Goal: Transaction & Acquisition: Register for event/course

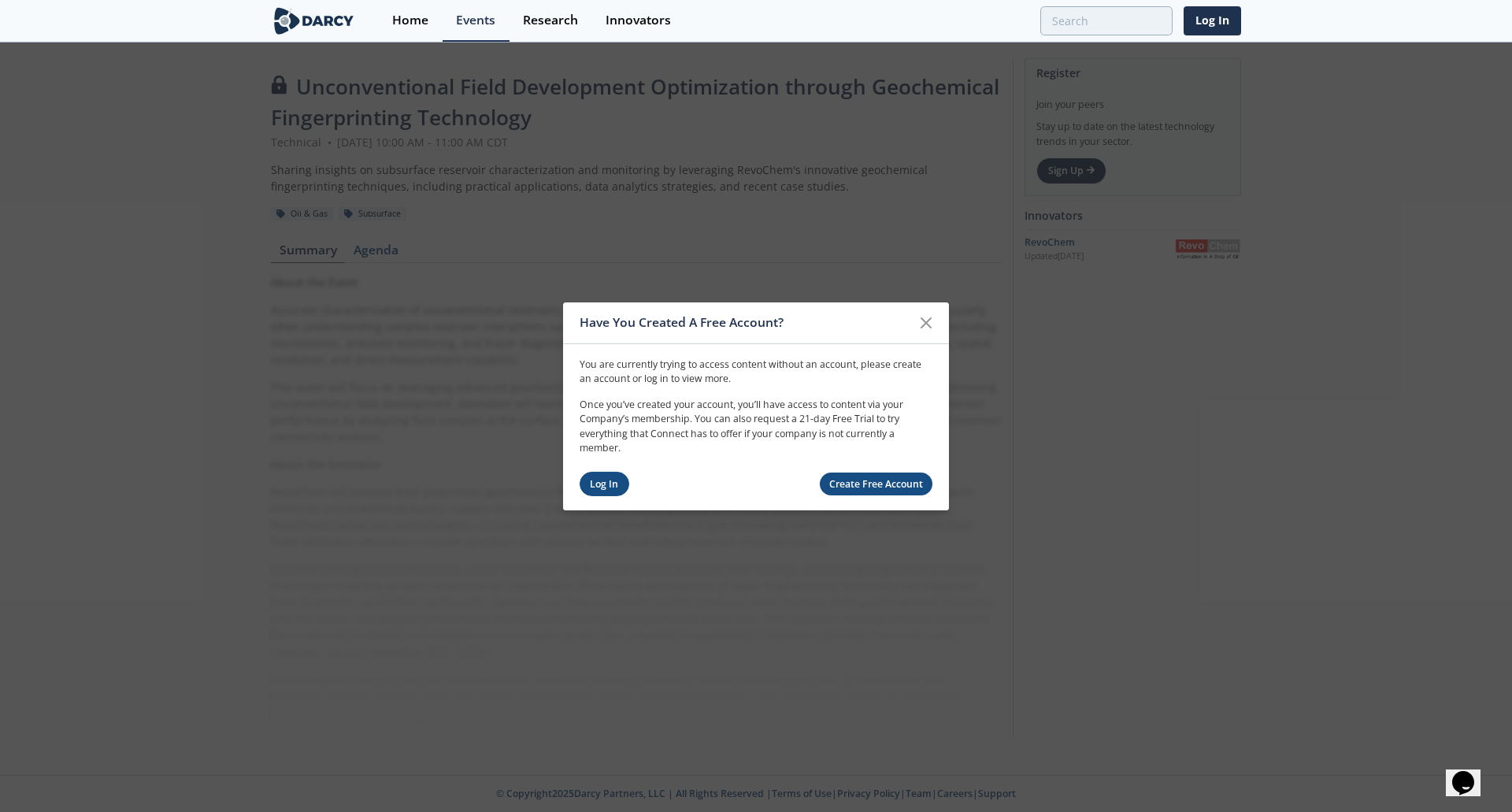
click at [603, 480] on link "Log In" at bounding box center [604, 483] width 50 height 24
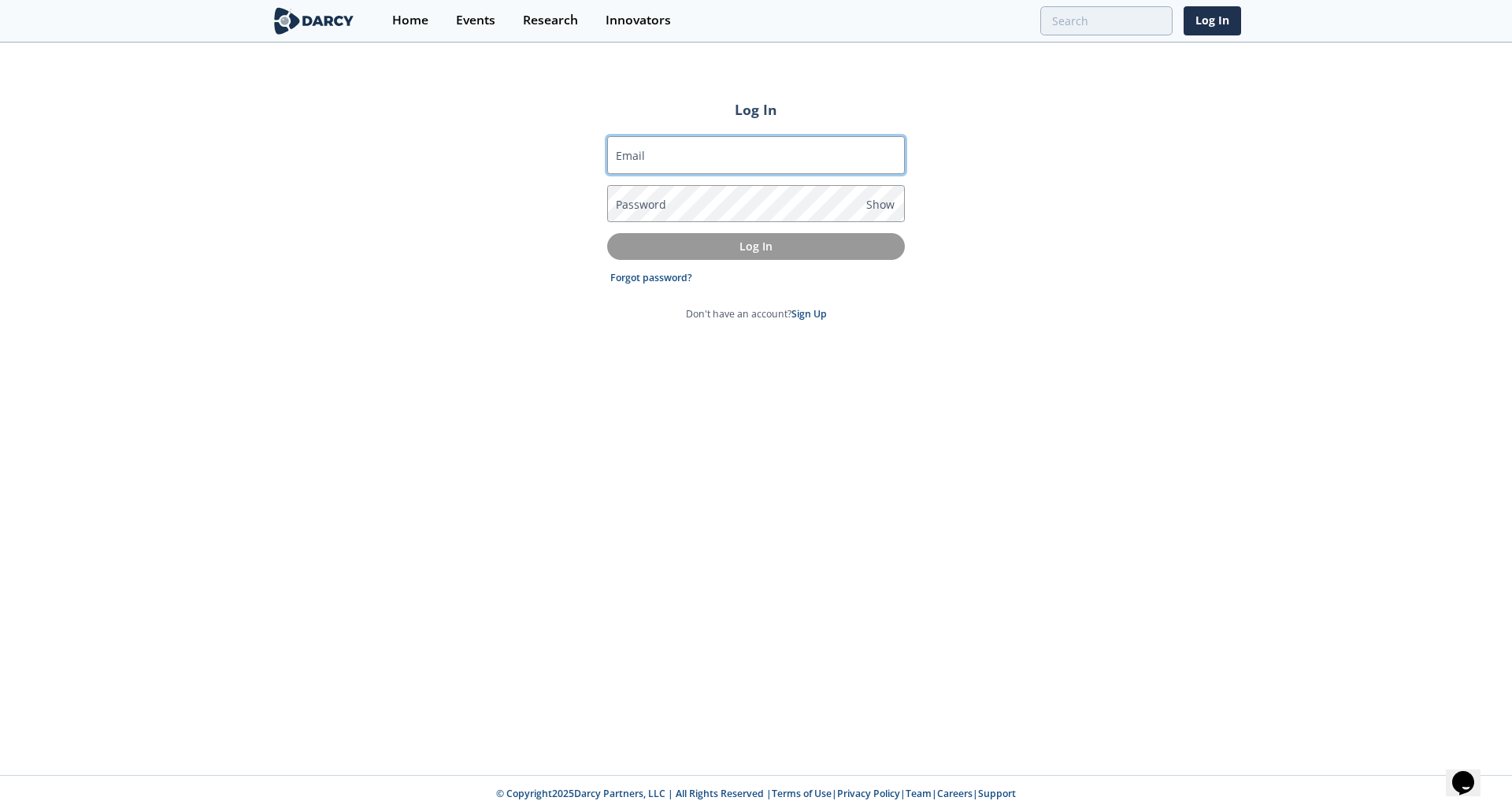
click at [696, 158] on input "Email" at bounding box center [756, 155] width 298 height 38
type input "[PERSON_NAME][EMAIL_ADDRESS][PERSON_NAME][DOMAIN_NAME]"
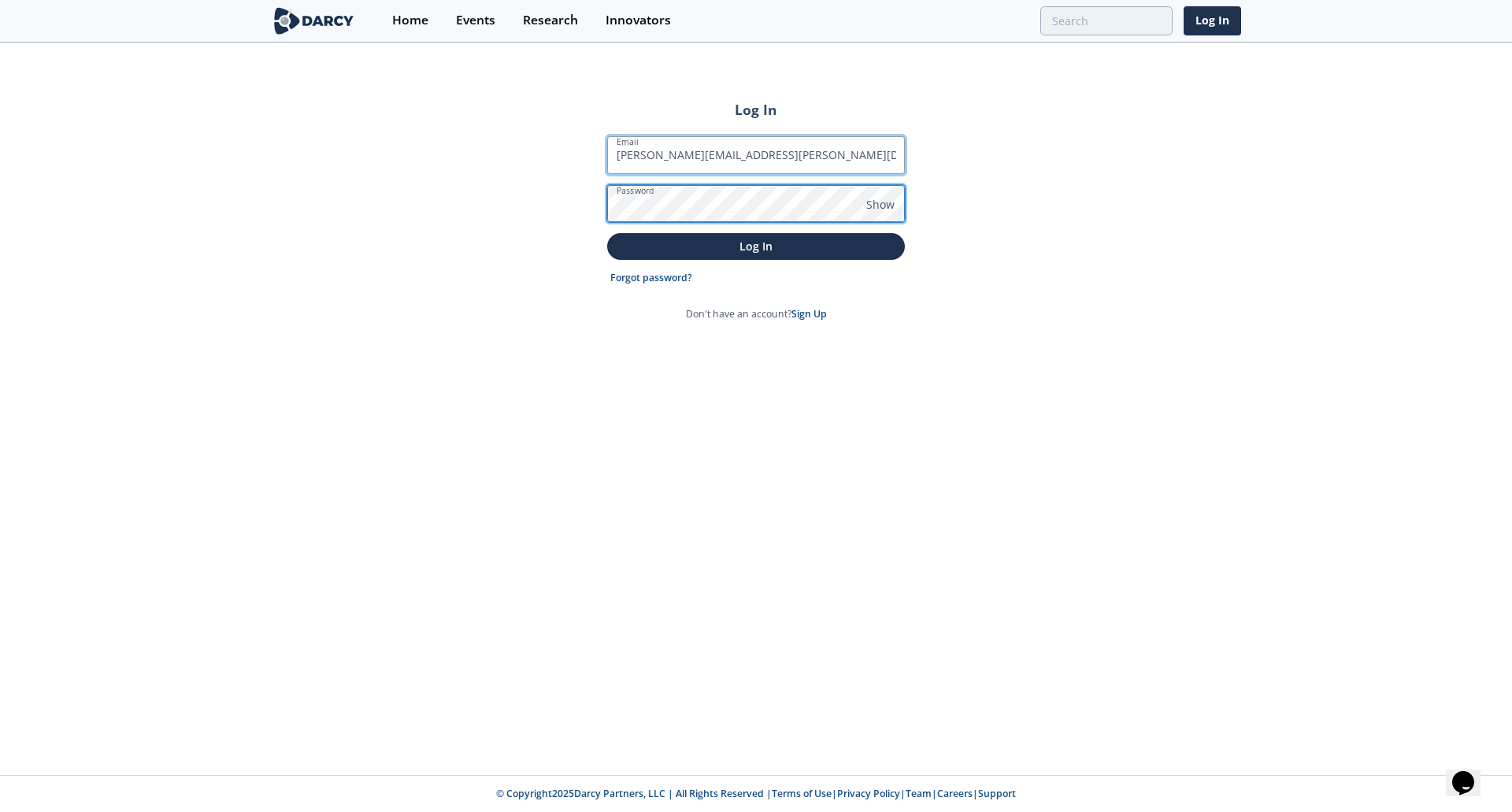
click at [608, 233] on button "Log In" at bounding box center [756, 245] width 298 height 26
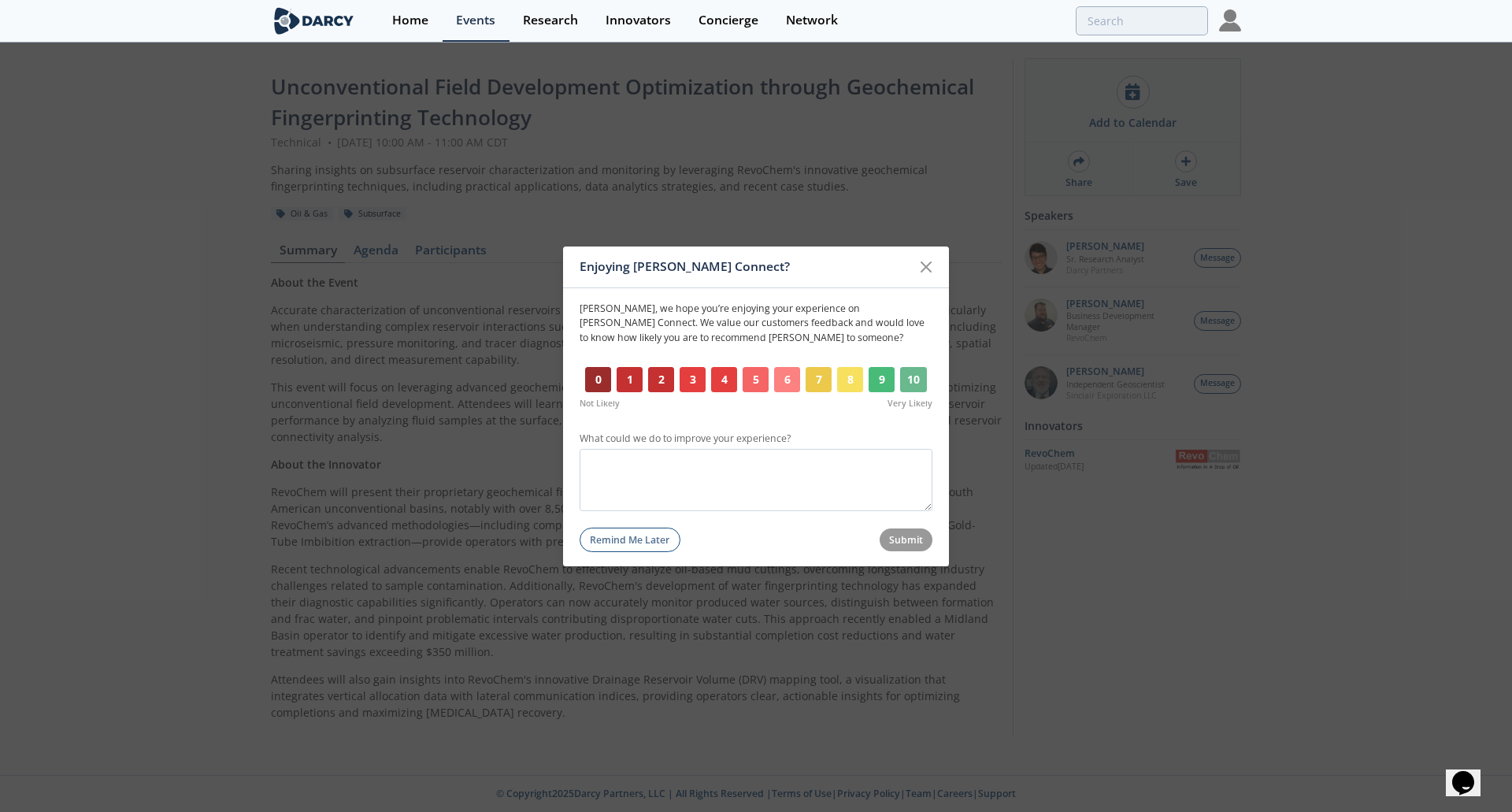
click at [916, 384] on button "10" at bounding box center [914, 380] width 27 height 25
click at [907, 540] on button "Submit" at bounding box center [907, 540] width 54 height 23
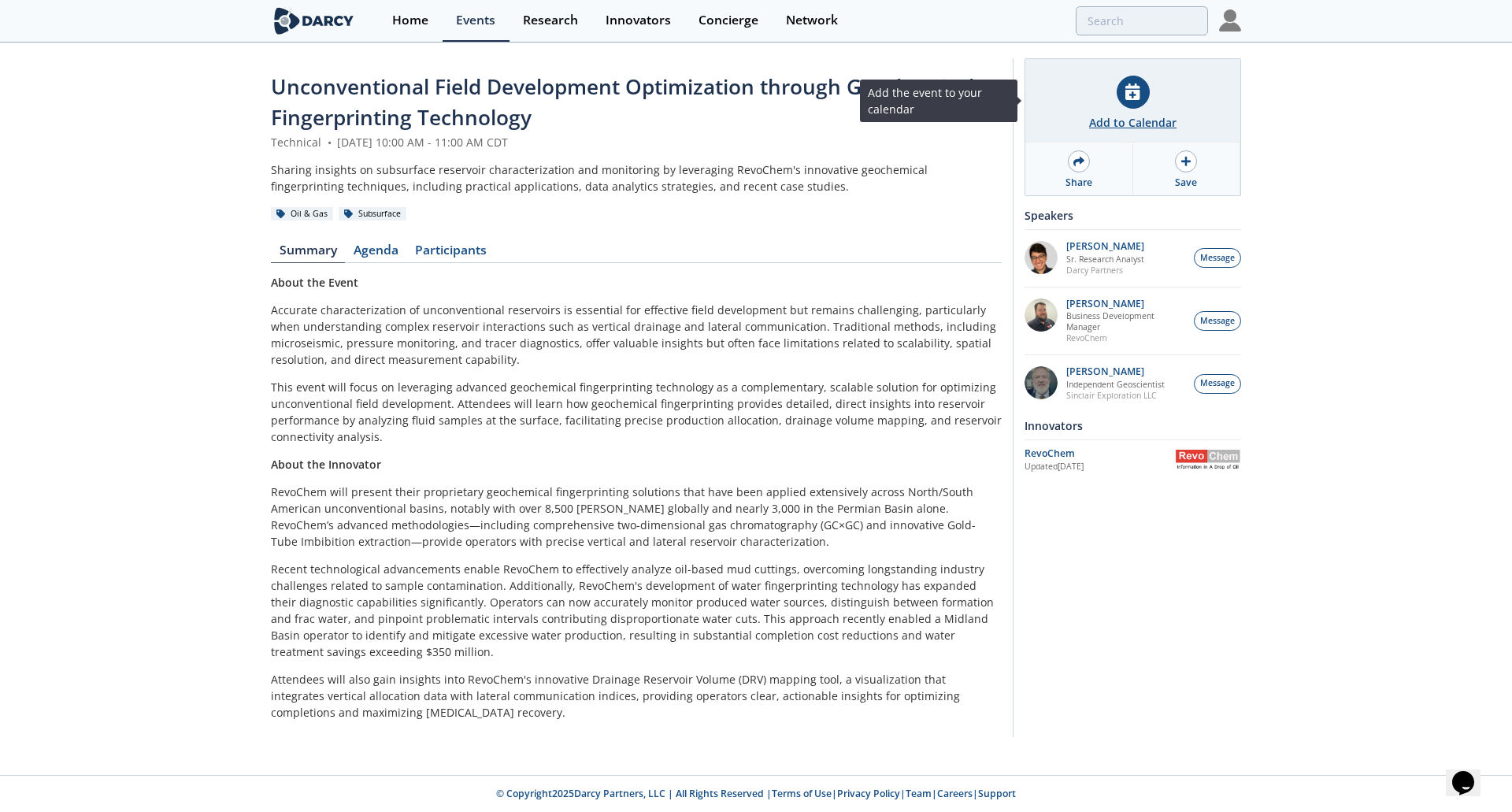
click at [1131, 122] on div "Add to Calendar" at bounding box center [1133, 123] width 87 height 17
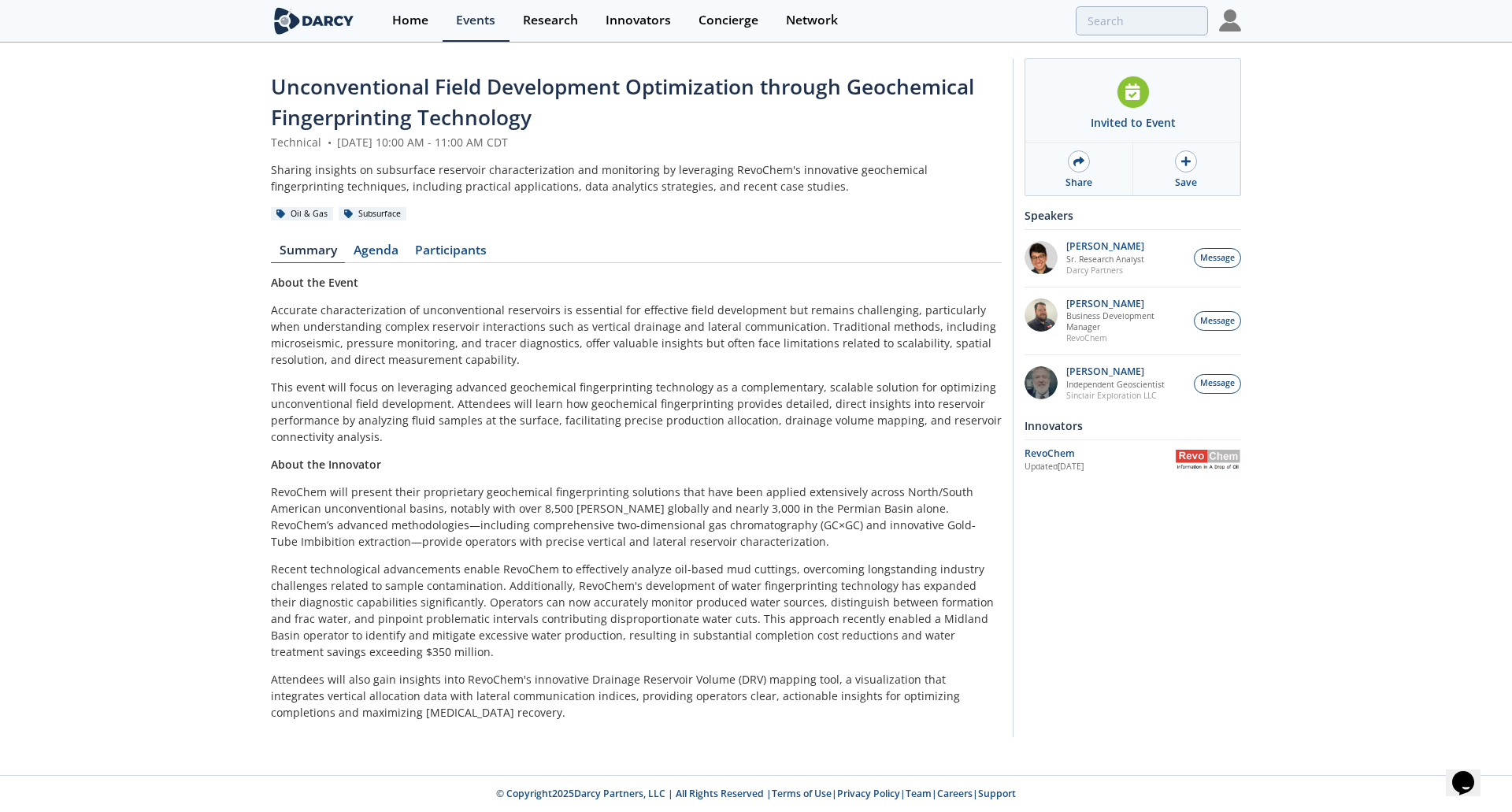
drag, startPoint x: 882, startPoint y: 185, endPoint x: 1042, endPoint y: 71, distance: 196.5
click at [900, 171] on div "Sharing insights on subsurface reservoir characterization and monitoring by lev…" at bounding box center [636, 177] width 731 height 33
